Goal: Transaction & Acquisition: Purchase product/service

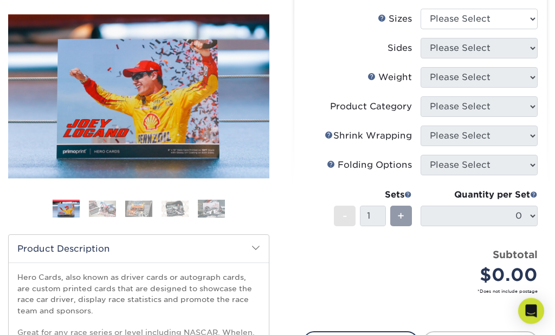
scroll to position [130, 0]
click at [176, 207] on img at bounding box center [174, 208] width 27 height 17
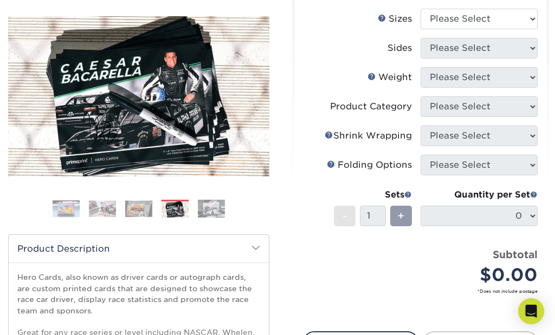
click at [216, 200] on img at bounding box center [211, 208] width 27 height 19
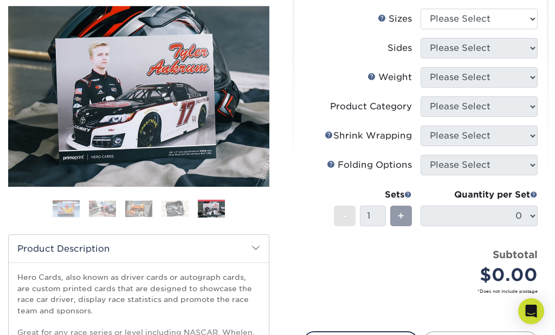
click at [62, 207] on img at bounding box center [66, 208] width 27 height 17
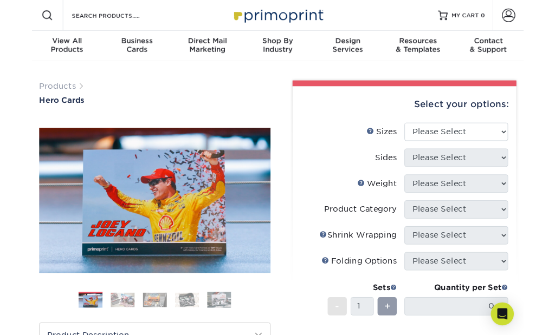
scroll to position [43, 0]
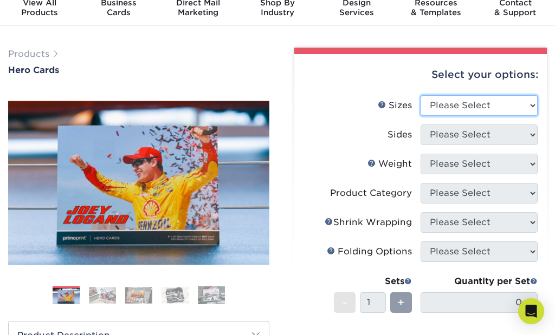
click at [528, 103] on select "Please Select 1.5" x 7" 4" x 6" 5" x 7" 6" x 8" 6" x 8.5" 6" x 9" 7" x 8.5" 7.5…" at bounding box center [478, 105] width 117 height 21
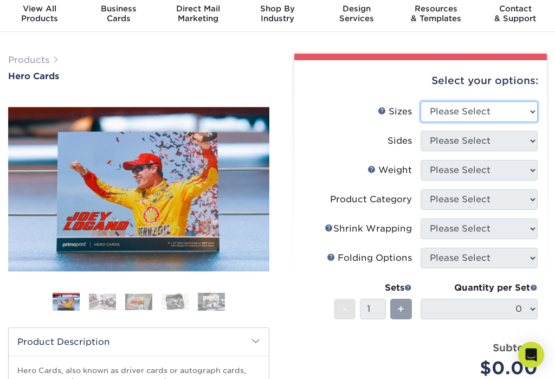
scroll to position [37, 0]
click at [205, 302] on img at bounding box center [211, 301] width 27 height 19
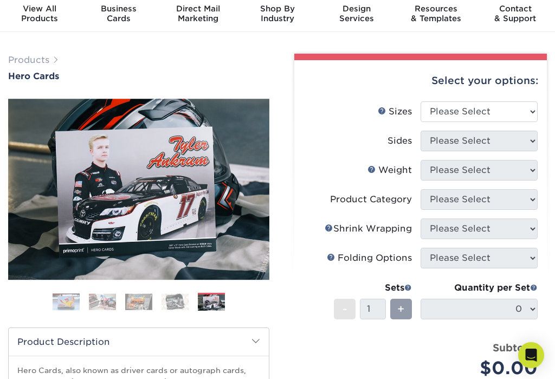
click at [170, 302] on img at bounding box center [174, 301] width 27 height 17
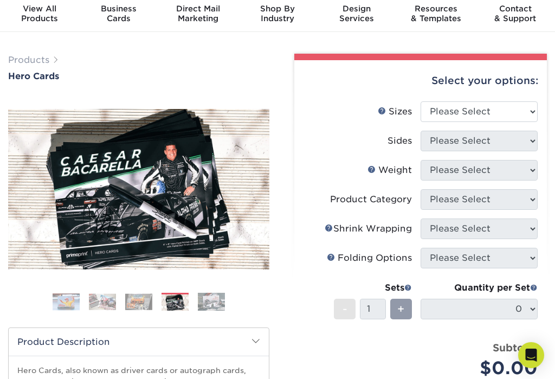
click at [135, 289] on div "Previous" at bounding box center [138, 206] width 261 height 224
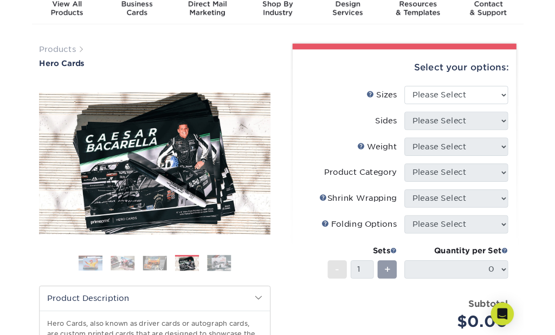
scroll to position [85, 0]
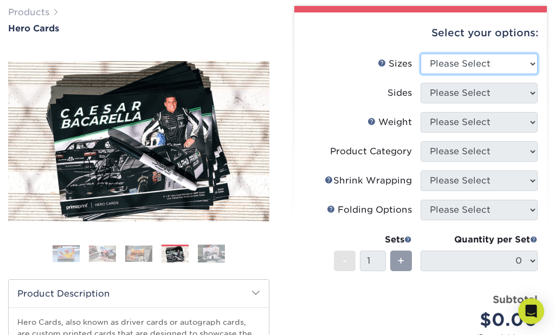
click at [528, 63] on select "Please Select 1.5" x 7" 4" x 6" 5" x 7" 6" x 8" 6" x 8.5" 6" x 9" 7" x 8.5" 7.5…" at bounding box center [478, 64] width 117 height 21
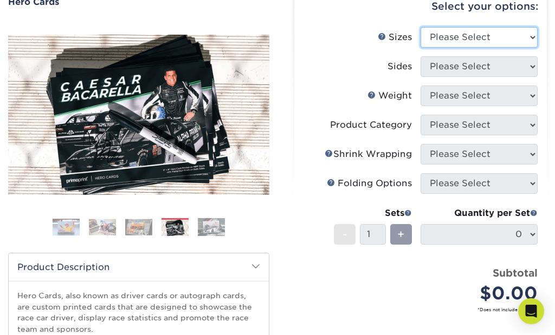
scroll to position [96, 0]
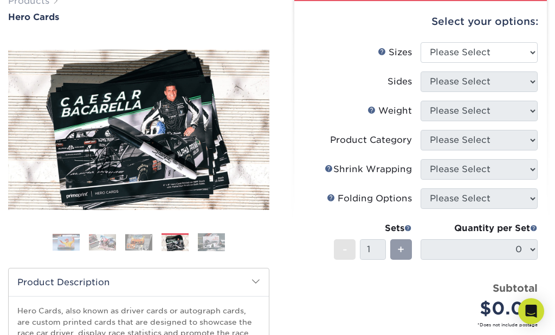
click at [529, 51] on select "Please Select 1.5" x 7" 4" x 6" 5" x 7" 6" x 8" 6" x 8.5" 6" x 9" 7" x 8.5" 7.5…" at bounding box center [478, 52] width 117 height 21
select select "6.00x8.00"
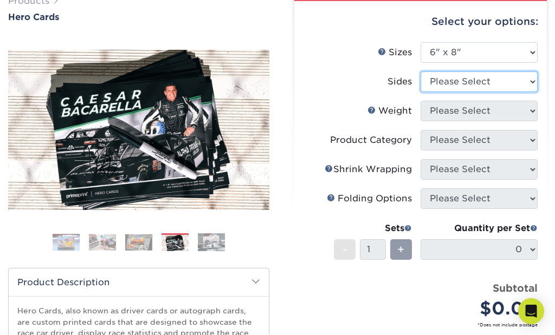
click at [522, 84] on select "Please Select Print Both Sides Print Front Only" at bounding box center [478, 82] width 117 height 21
select select "13abbda7-1d64-4f25-8bb2-c179b224825d"
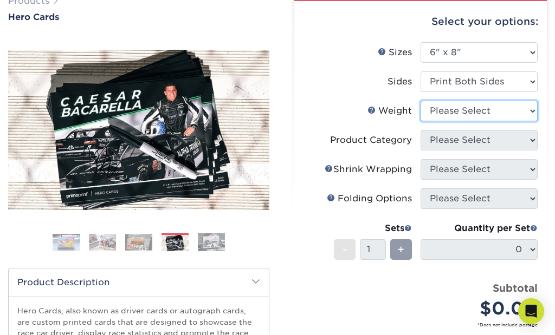
click at [531, 108] on select "Please Select 14PT 16PT" at bounding box center [478, 111] width 117 height 21
select select "16PT"
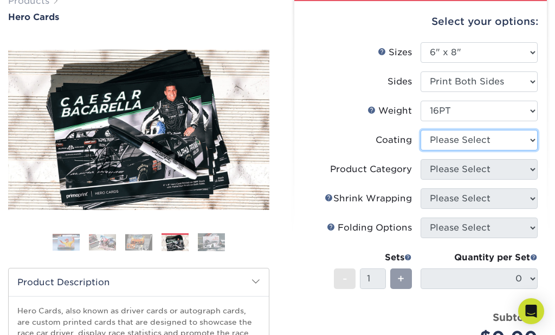
click at [529, 142] on select at bounding box center [478, 140] width 117 height 21
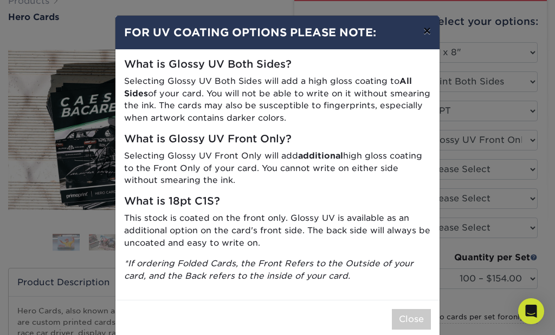
click at [433, 35] on button "×" at bounding box center [426, 31] width 25 height 30
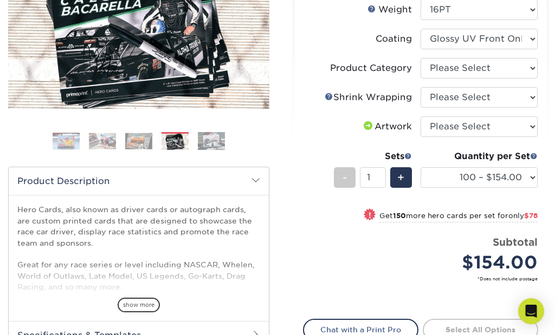
scroll to position [221, 0]
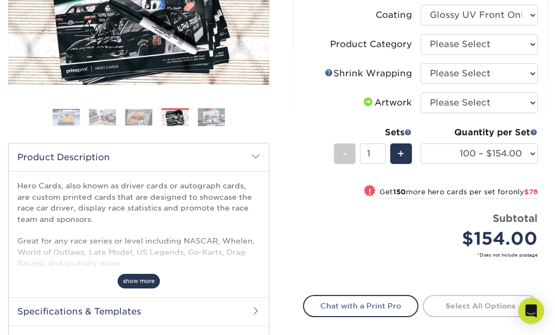
click at [148, 281] on span "show more" at bounding box center [139, 282] width 42 height 15
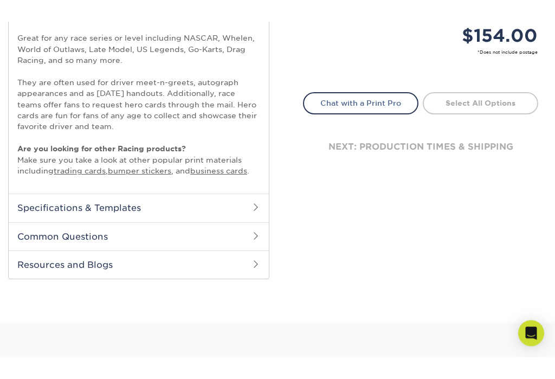
scroll to position [403, 0]
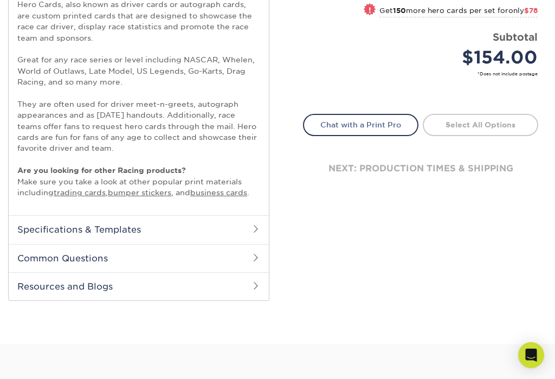
click at [238, 229] on h2 "Specifications & Templates" at bounding box center [139, 229] width 260 height 28
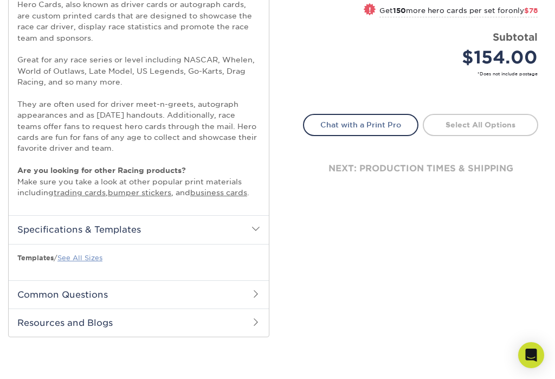
click at [93, 256] on link "See All Sizes" at bounding box center [79, 258] width 45 height 8
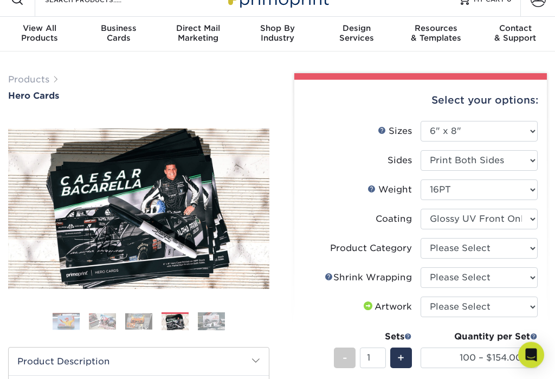
scroll to position [18, 0]
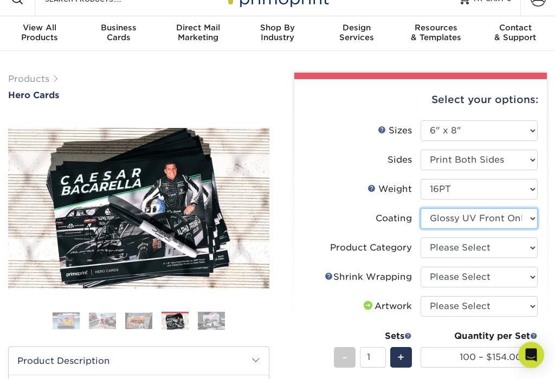
click at [536, 217] on select at bounding box center [478, 219] width 117 height 21
select select "121bb7b5-3b4d-429f-bd8d-bbf80e953313"
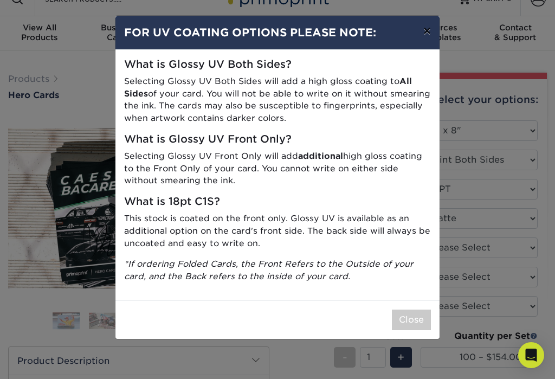
click at [424, 26] on button "×" at bounding box center [426, 31] width 25 height 30
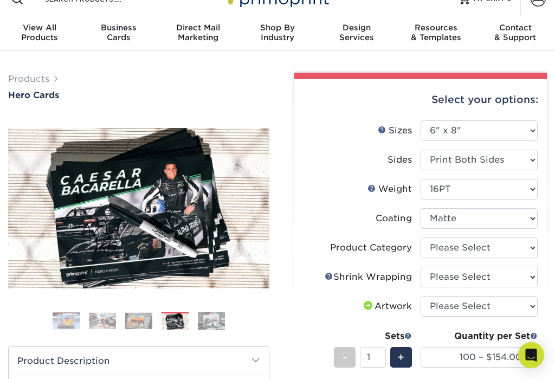
click at [543, 177] on div "Select your options: Sizes Help Sizes Please Select 1.5" x 7" 4" x 6" 5" x 7" 6…" at bounding box center [420, 336] width 252 height 515
click at [524, 251] on select "Please Select Postcards" at bounding box center [478, 247] width 117 height 21
select select "9b7272e0-d6c8-4c3c-8e97-d3a1bcdab858"
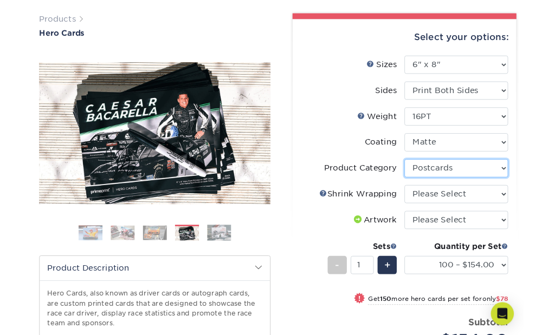
scroll to position [119, 0]
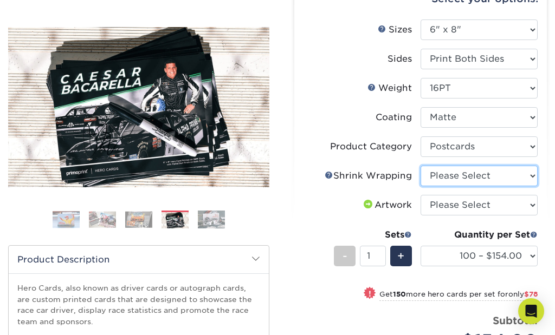
click at [528, 178] on select "Please Select No Shrink Wrapping Shrink Wrap 100 Per Package Shrink Wrap 50 Per…" at bounding box center [478, 176] width 117 height 21
select select "c8749376-e7da-41d0-b3dc-647faf84d907"
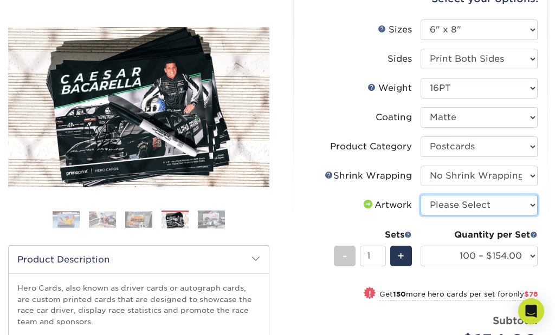
click at [526, 205] on select "Please Select I will upload files I need a design - $150" at bounding box center [478, 205] width 117 height 21
select select "upload"
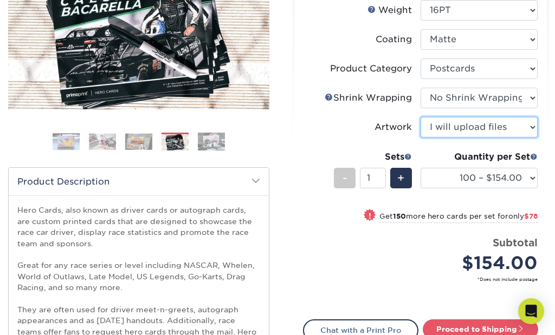
scroll to position [207, 0]
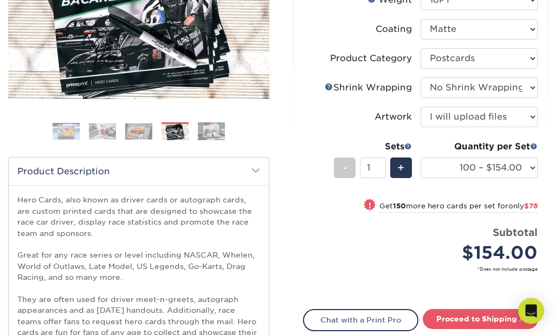
click at [527, 165] on select "100 – $154.00 250 – $232.00 500 – $257.00 1000 – $296.00 2500 – $476.00 5000 – …" at bounding box center [478, 168] width 117 height 21
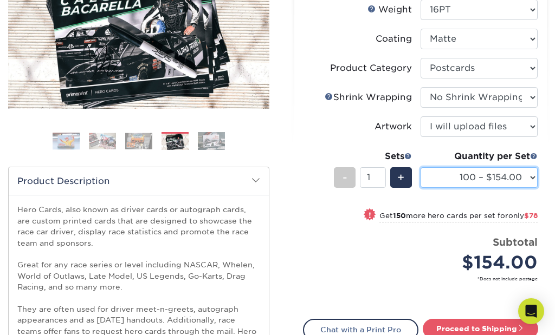
scroll to position [0, 0]
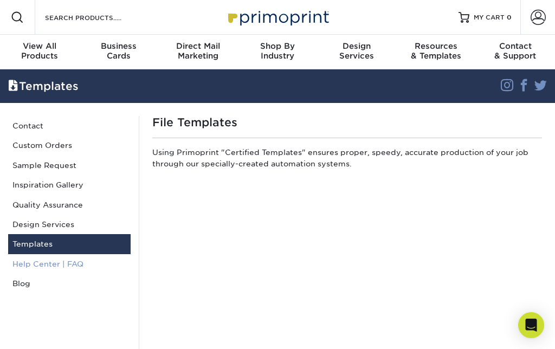
click at [51, 267] on link "Help Center | FAQ" at bounding box center [69, 264] width 122 height 20
